Goal: Information Seeking & Learning: Learn about a topic

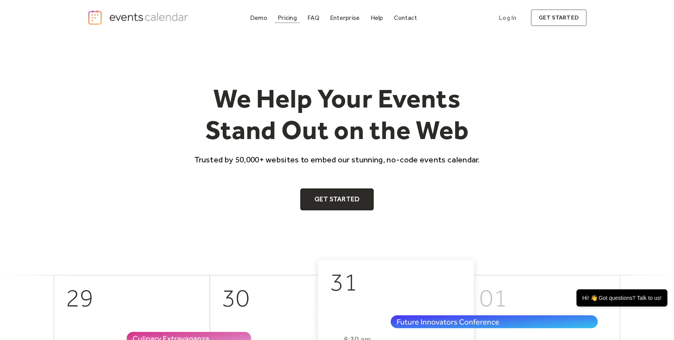
click at [285, 16] on div "Pricing" at bounding box center [287, 18] width 19 height 4
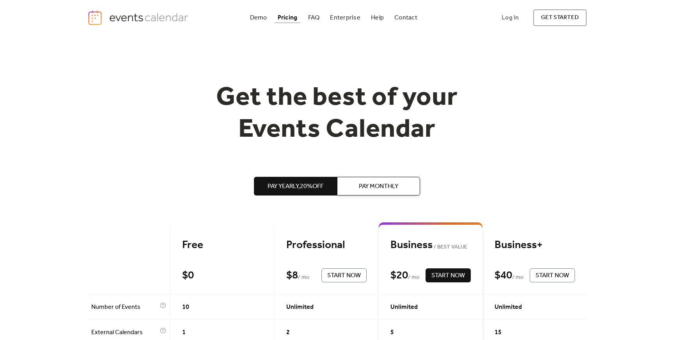
click at [168, 16] on img "home" at bounding box center [138, 18] width 103 height 16
